Goal: Check status: Check status

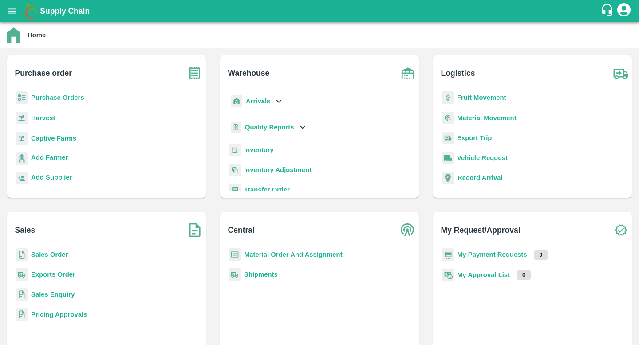
click at [46, 250] on p "Sales Order" at bounding box center [49, 255] width 37 height 10
click at [44, 252] on b "Sales Order" at bounding box center [49, 254] width 37 height 7
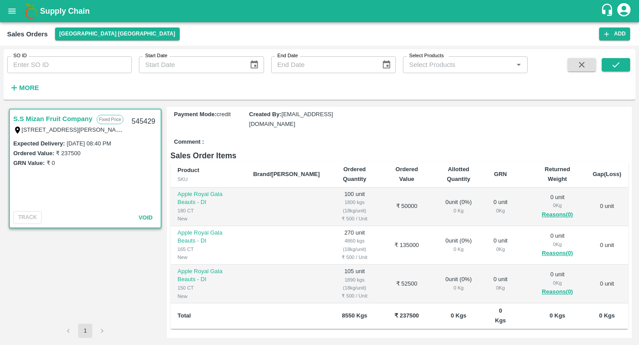
scroll to position [68, 0]
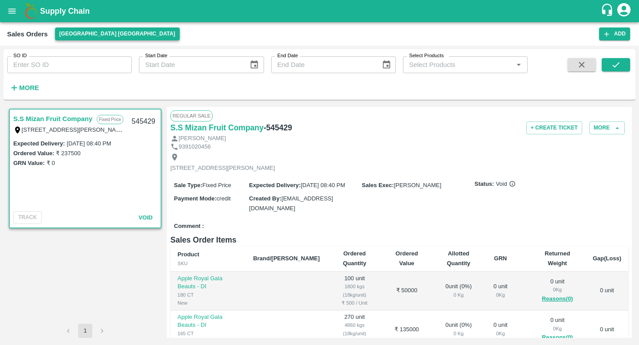
click at [78, 33] on button "[GEOGRAPHIC_DATA] [GEOGRAPHIC_DATA]" at bounding box center [117, 33] width 125 height 13
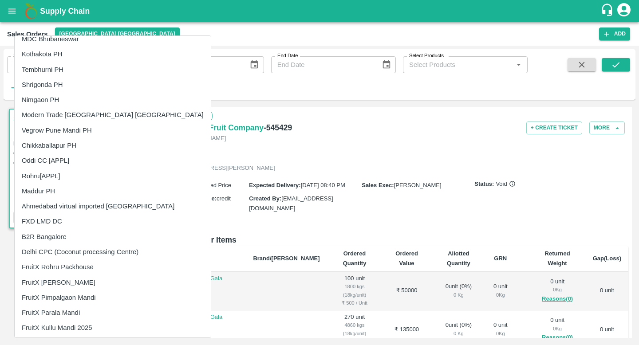
scroll to position [451, 0]
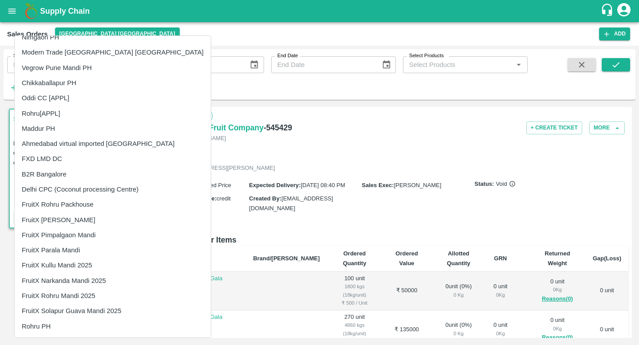
click at [285, 38] on div at bounding box center [319, 172] width 639 height 345
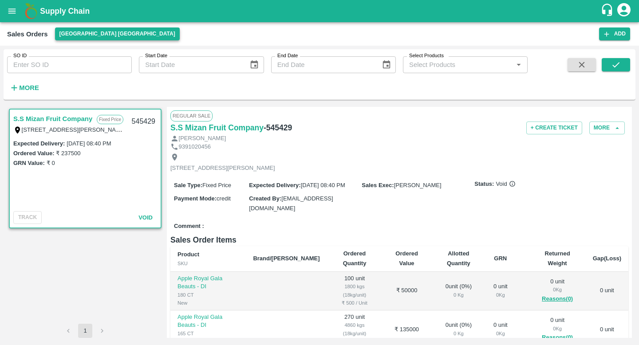
click at [69, 34] on button "[GEOGRAPHIC_DATA] [GEOGRAPHIC_DATA]" at bounding box center [117, 33] width 125 height 13
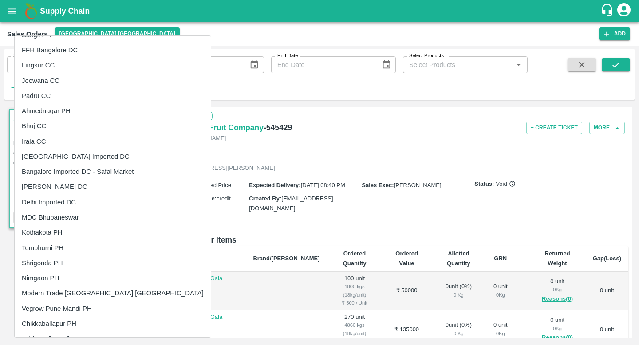
scroll to position [294, 0]
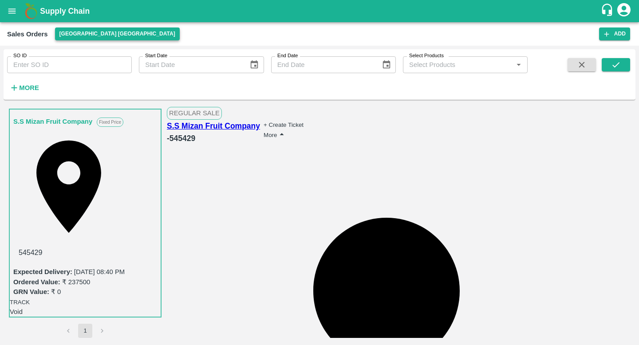
click at [90, 33] on button "[GEOGRAPHIC_DATA] [GEOGRAPHIC_DATA]" at bounding box center [117, 33] width 125 height 13
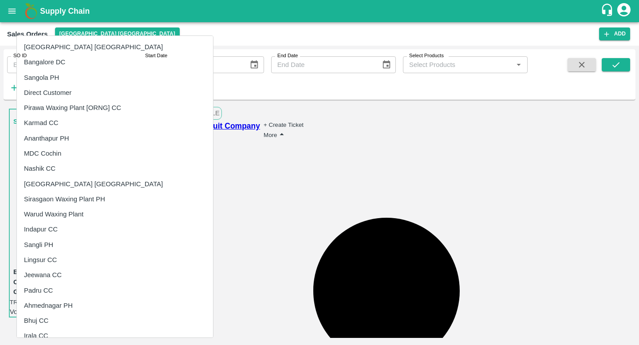
click at [80, 87] on li "Direct Customer" at bounding box center [115, 92] width 196 height 15
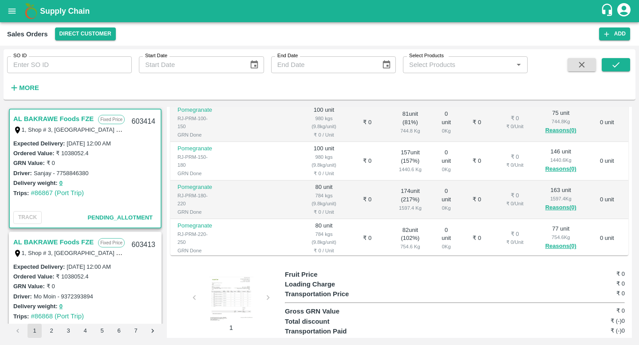
scroll to position [174, 0]
click at [560, 136] on button "Reasons(0)" at bounding box center [560, 131] width 35 height 10
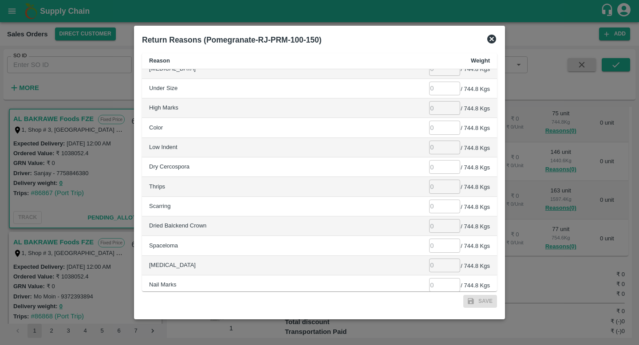
scroll to position [0, 0]
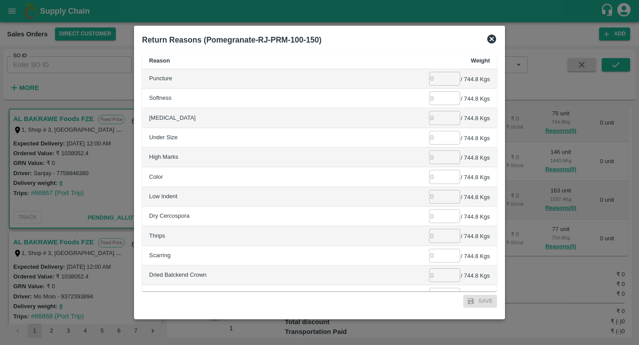
click at [491, 37] on icon at bounding box center [491, 39] width 9 height 9
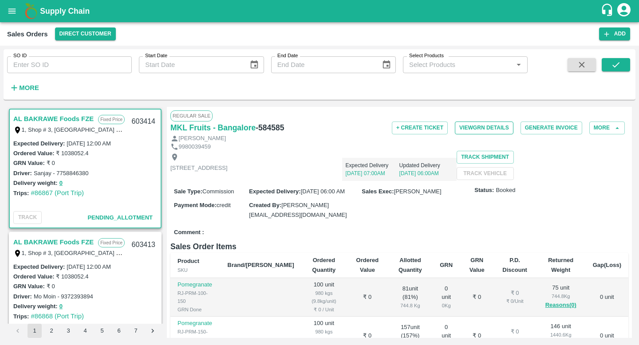
click at [482, 132] on button "View GRN Details" at bounding box center [484, 127] width 59 height 13
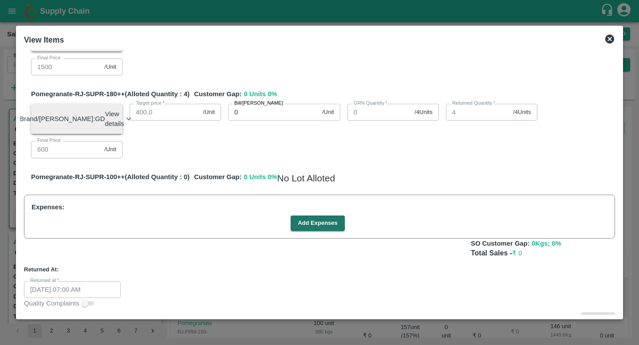
scroll to position [531, 0]
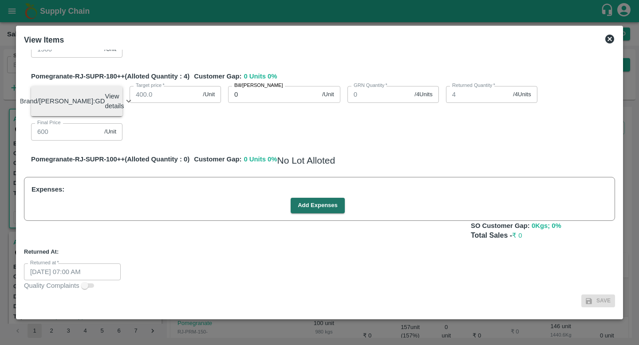
click at [608, 41] on icon at bounding box center [609, 39] width 9 height 9
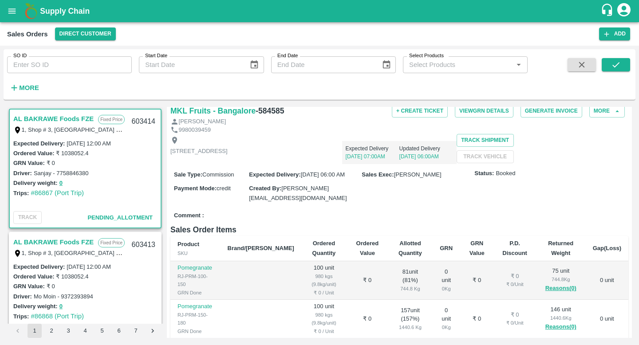
scroll to position [17, 0]
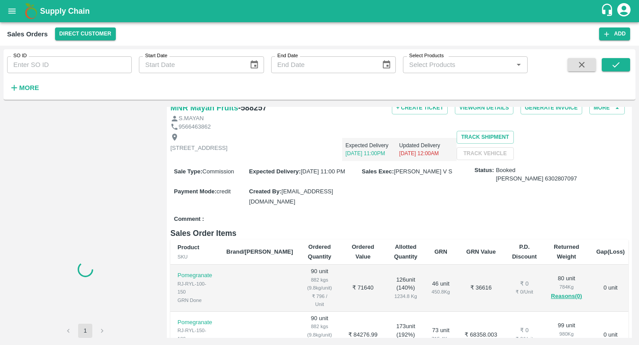
scroll to position [23, 0]
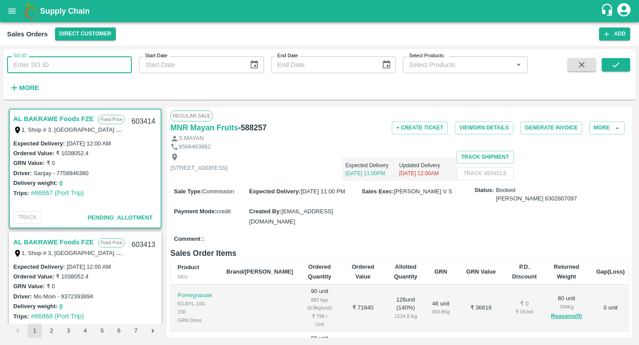
click at [108, 56] on input "SO ID" at bounding box center [69, 64] width 125 height 17
paste input "588257"
type input "588257"
click at [614, 61] on icon "submit" at bounding box center [616, 65] width 10 height 10
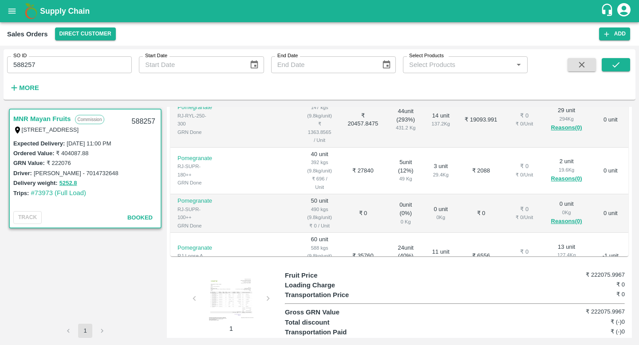
scroll to position [223, 0]
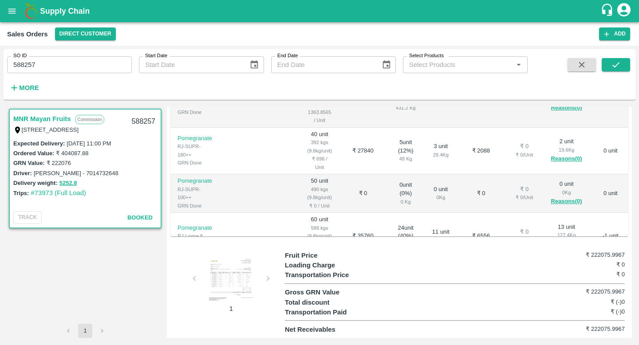
click at [225, 274] on div at bounding box center [231, 280] width 67 height 44
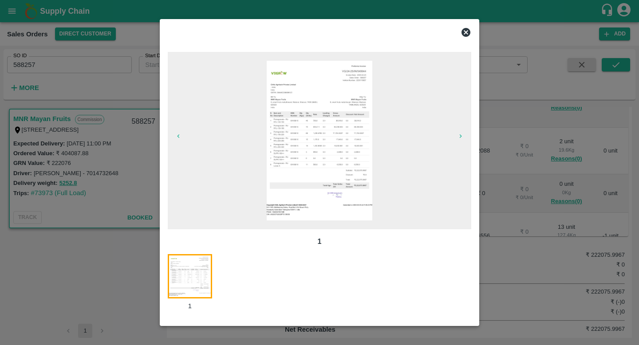
click at [319, 146] on img at bounding box center [319, 141] width 106 height 160
click at [466, 33] on icon at bounding box center [465, 32] width 11 height 11
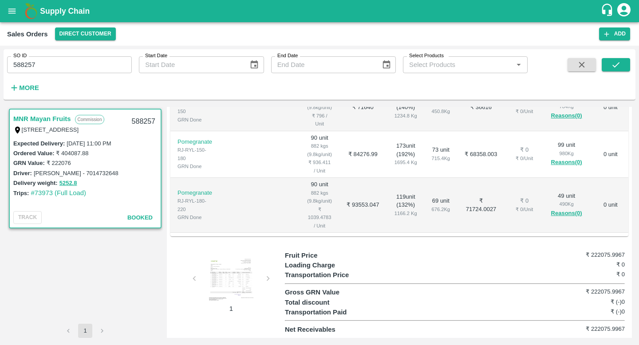
scroll to position [0, 0]
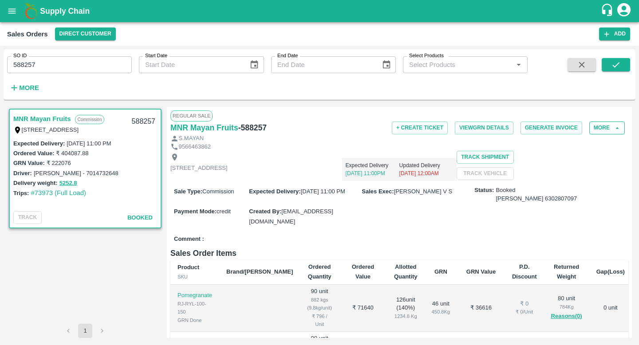
click at [615, 128] on icon "button" at bounding box center [617, 128] width 4 height 2
click at [603, 126] on button "More" at bounding box center [606, 127] width 35 height 13
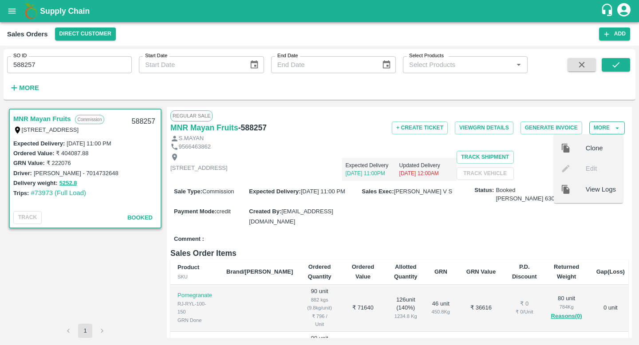
click at [603, 126] on button "More" at bounding box center [606, 127] width 35 height 13
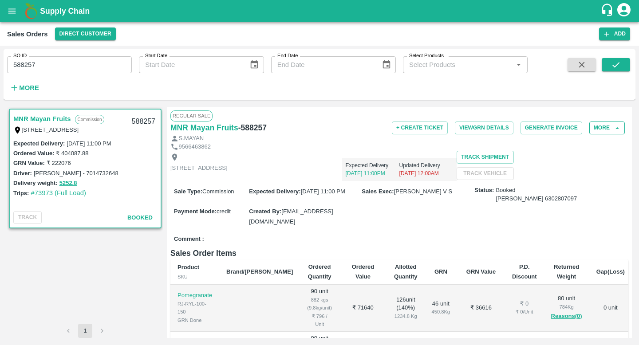
click at [603, 126] on button "More" at bounding box center [606, 127] width 35 height 13
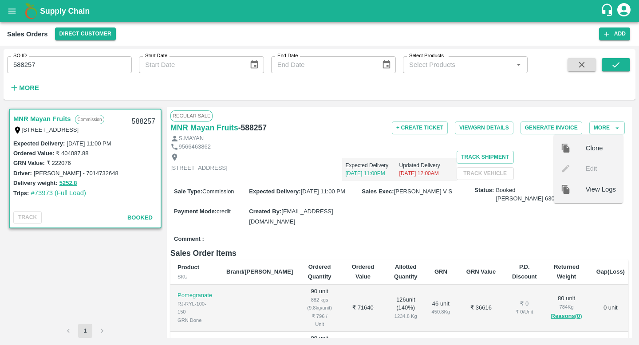
click at [591, 189] on span "View Logs" at bounding box center [600, 189] width 30 height 10
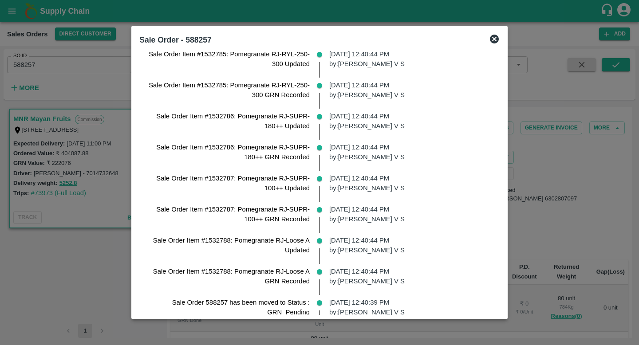
scroll to position [1471, 0]
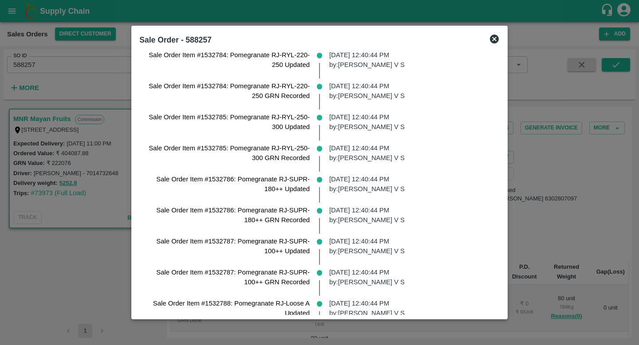
click at [495, 40] on icon at bounding box center [494, 39] width 9 height 9
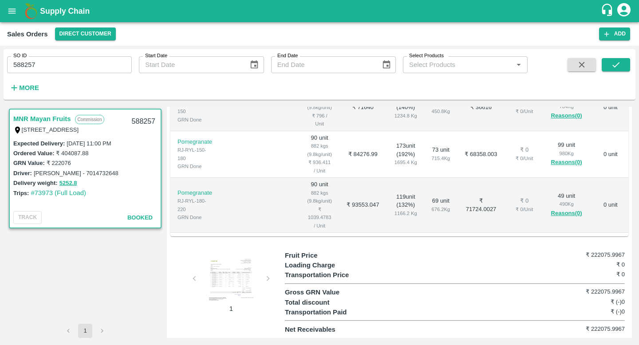
scroll to position [0, 0]
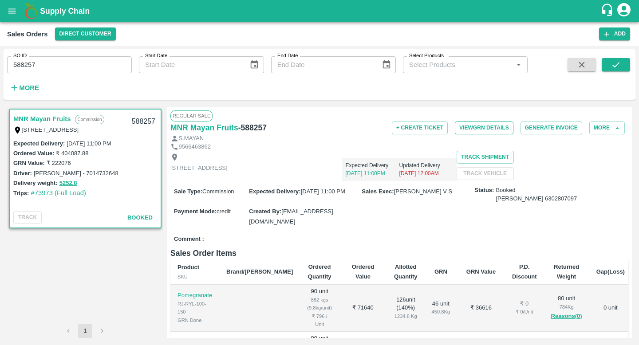
click at [486, 129] on button "View GRN Details" at bounding box center [484, 127] width 59 height 13
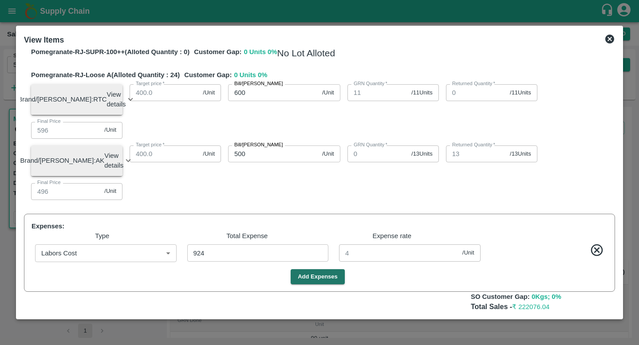
scroll to position [1339, 0]
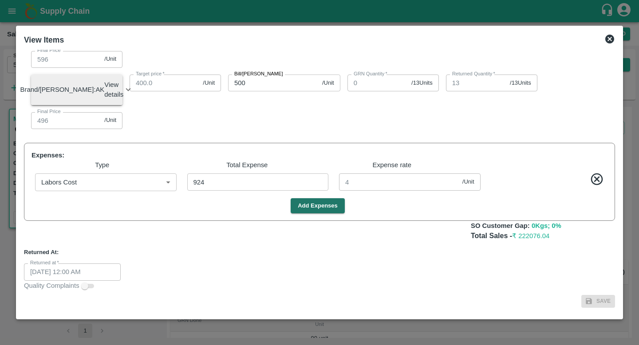
click at [87, 285] on span at bounding box center [88, 286] width 12 height 4
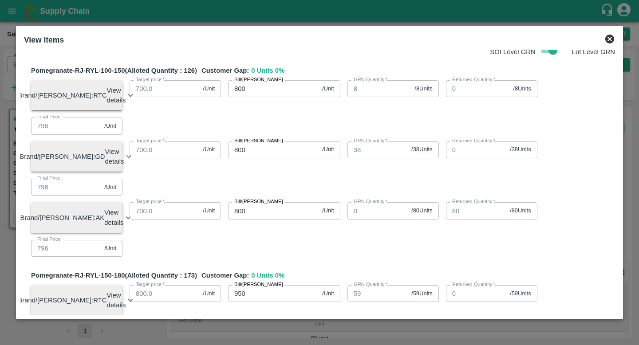
scroll to position [0, 0]
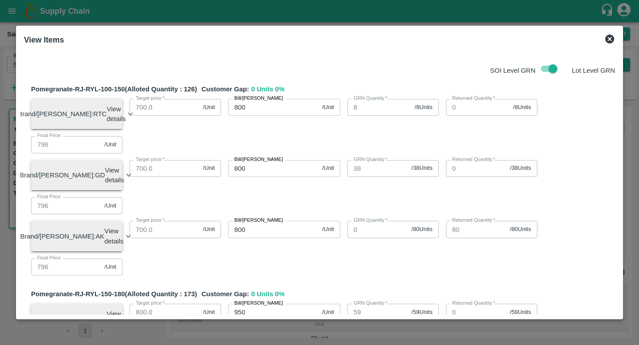
click at [610, 38] on icon at bounding box center [609, 39] width 11 height 11
